Goal: Transaction & Acquisition: Purchase product/service

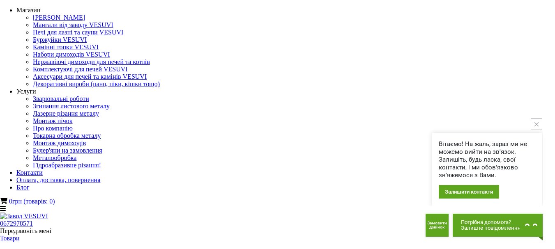
click at [535, 122] on button "close button" at bounding box center [535, 124] width 11 height 11
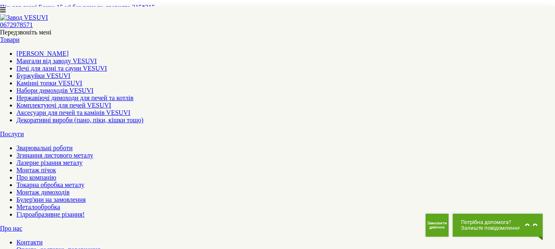
scroll to position [944, 0]
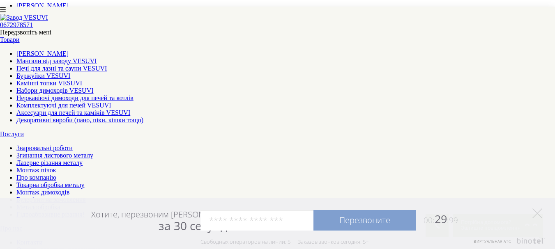
scroll to position [246, 0]
